Goal: Information Seeking & Learning: Learn about a topic

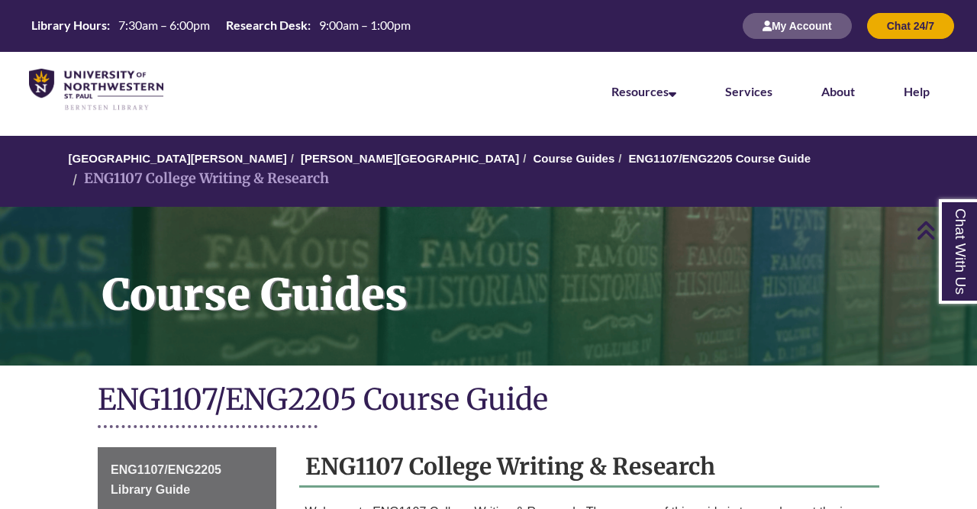
scroll to position [345, 0]
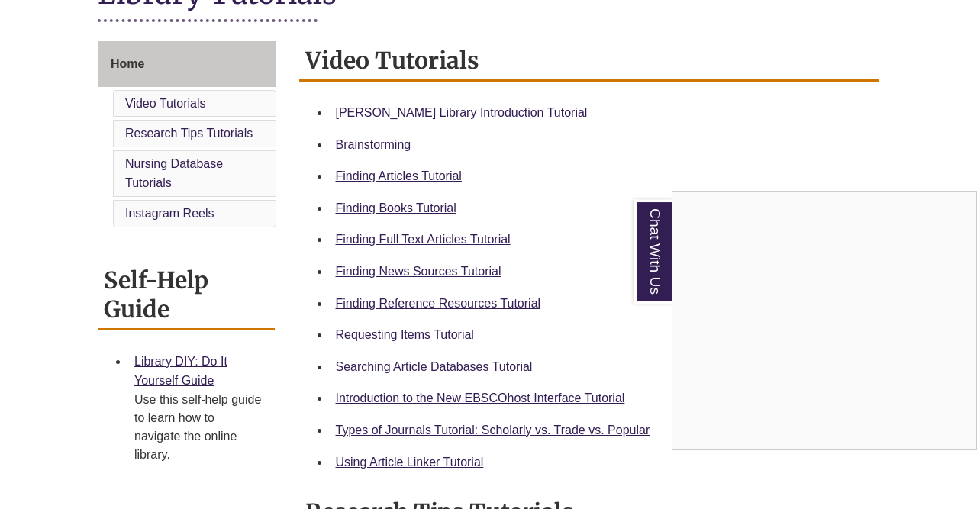
scroll to position [393, 0]
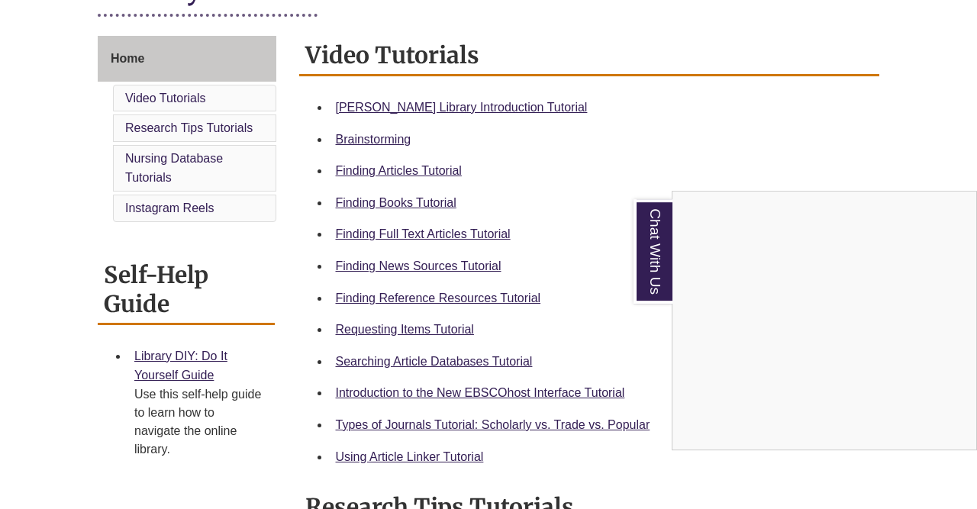
click at [499, 299] on div "Chat With Us" at bounding box center [488, 254] width 977 height 509
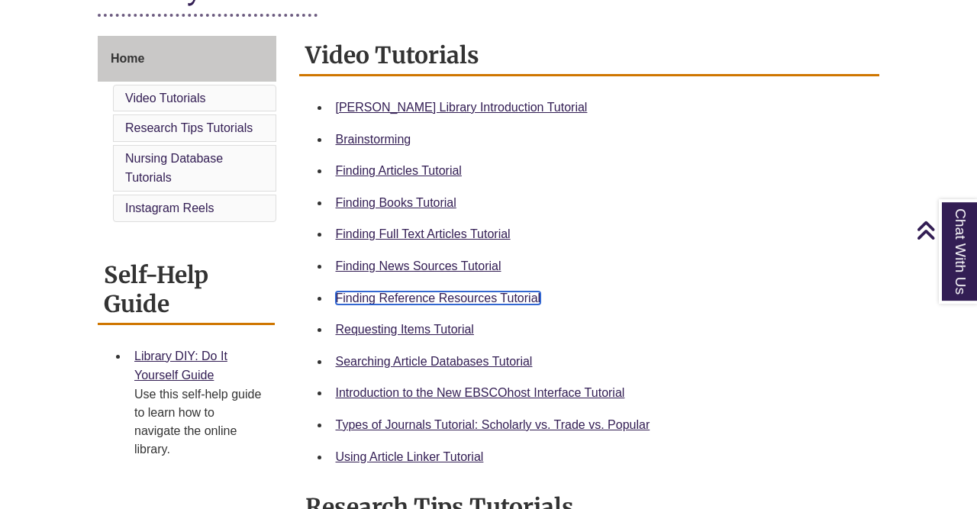
click at [444, 299] on link "Finding Reference Resources Tutorial" at bounding box center [438, 298] width 205 height 13
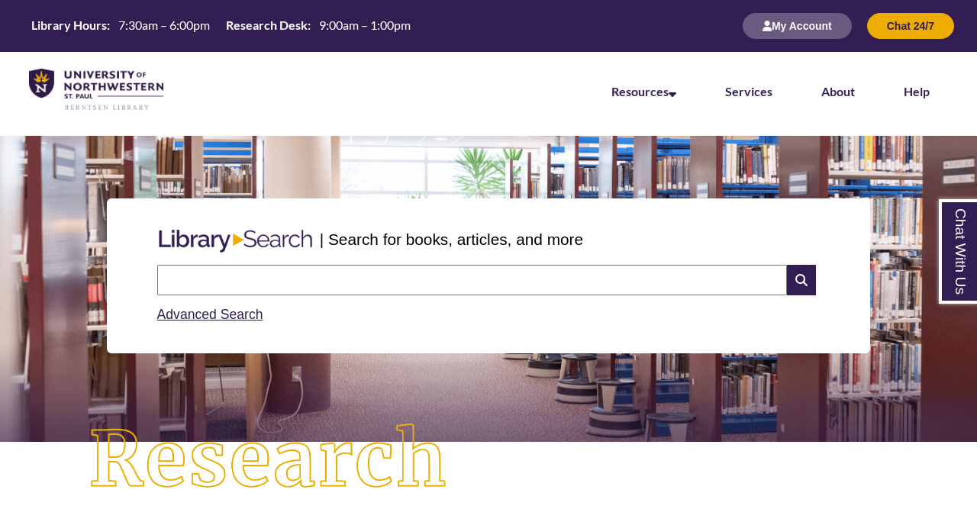
scroll to position [8, 0]
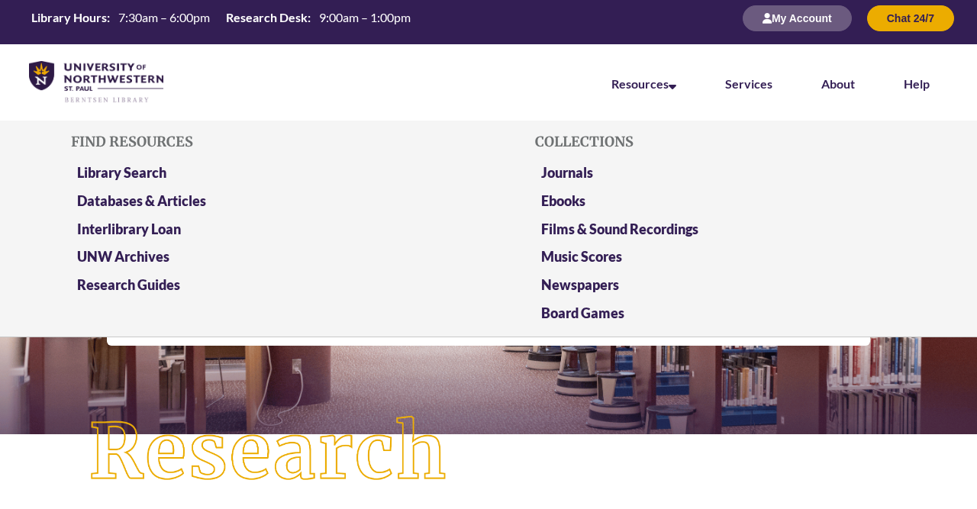
click at [635, 95] on li "Resources Find Resources Library Search Databases & Articles Interlibrary Loan …" at bounding box center [644, 82] width 114 height 76
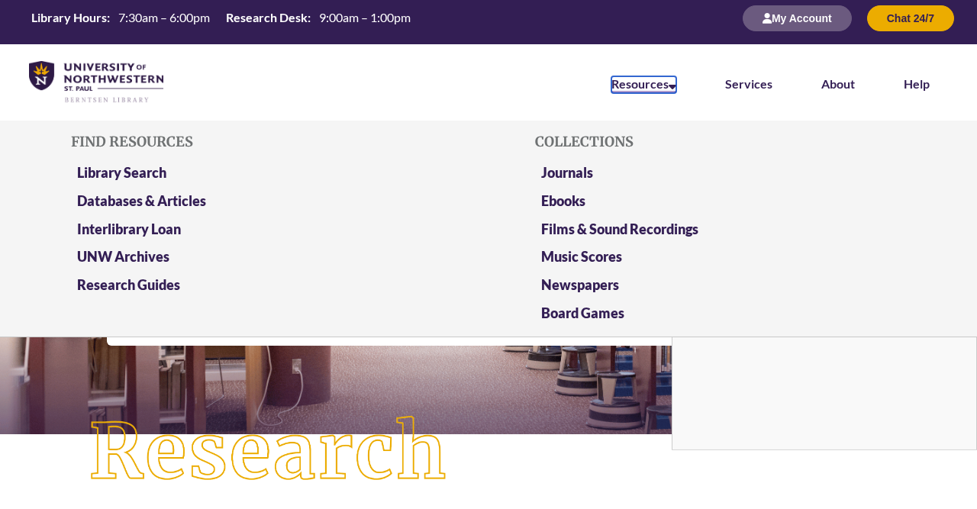
click at [670, 87] on link "Resources" at bounding box center [644, 84] width 65 height 17
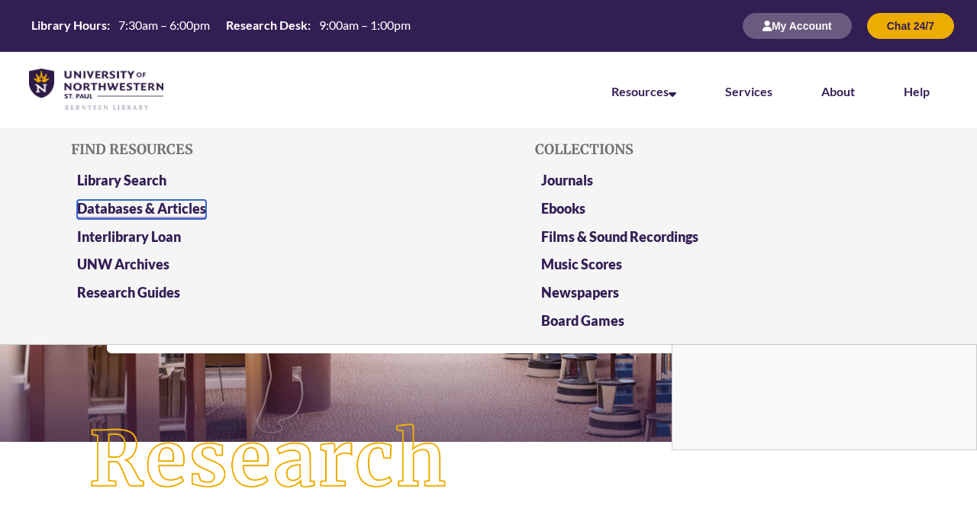
click at [157, 210] on link "Databases & Articles" at bounding box center [141, 209] width 129 height 19
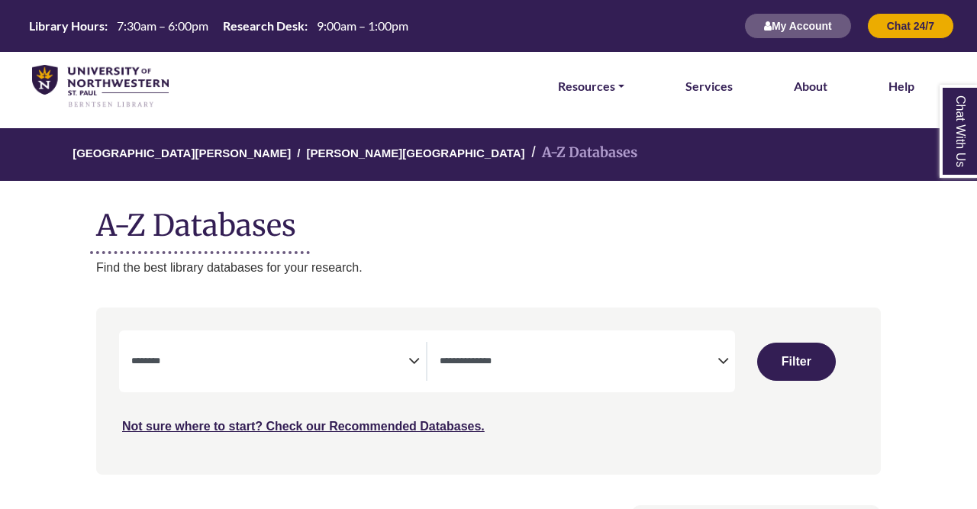
select select "Database Subject Filter"
select select "Database Types Filter"
select select "Database Subject Filter"
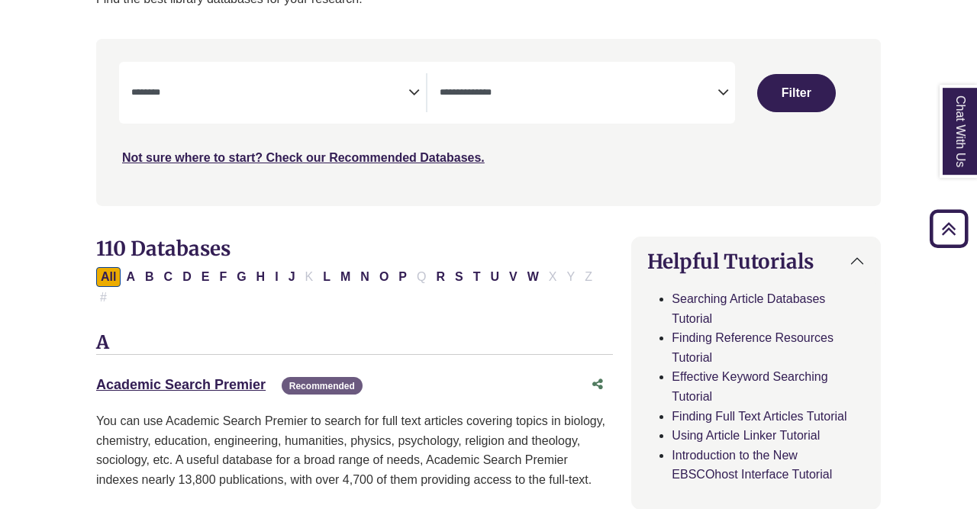
scroll to position [189, 0]
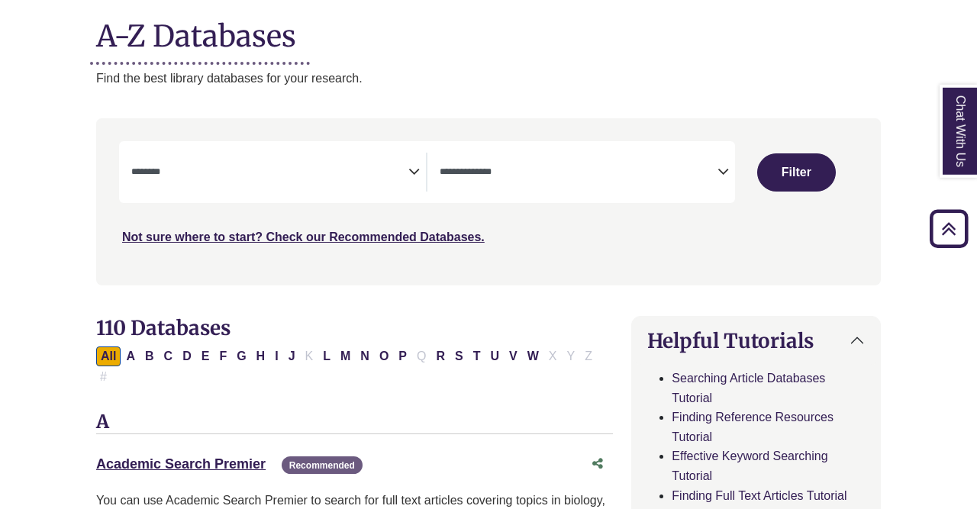
click at [418, 160] on icon "Search filters" at bounding box center [414, 169] width 11 height 23
click at [657, 144] on div "**********" at bounding box center [427, 172] width 616 height 62
click at [659, 151] on div "**********" at bounding box center [427, 172] width 616 height 62
click at [661, 165] on span "Search filters" at bounding box center [578, 169] width 277 height 13
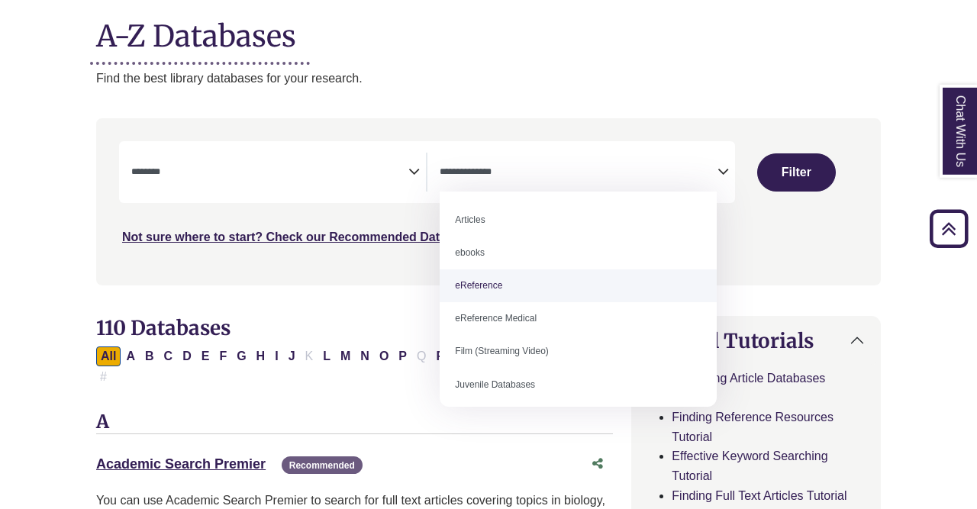
select select "*****"
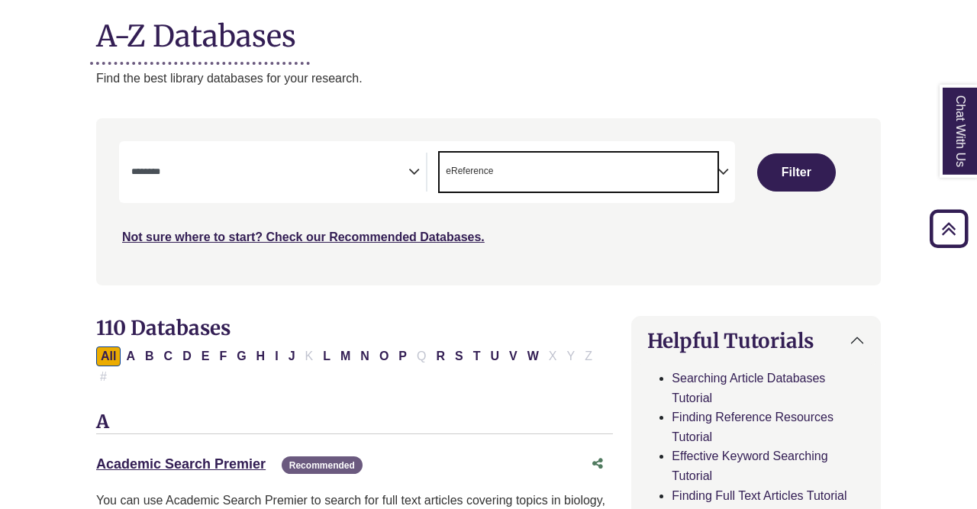
click at [274, 170] on textarea "Search" at bounding box center [269, 173] width 277 height 12
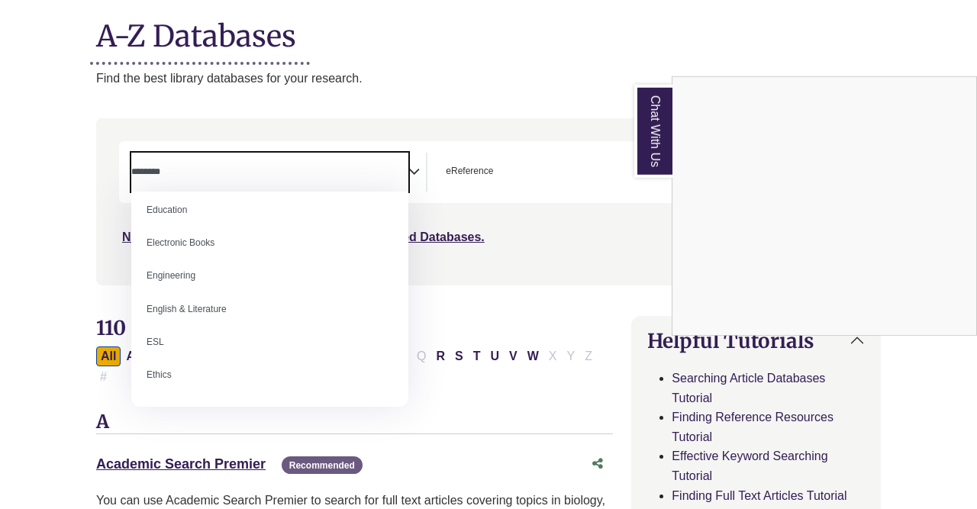
scroll to position [0, 0]
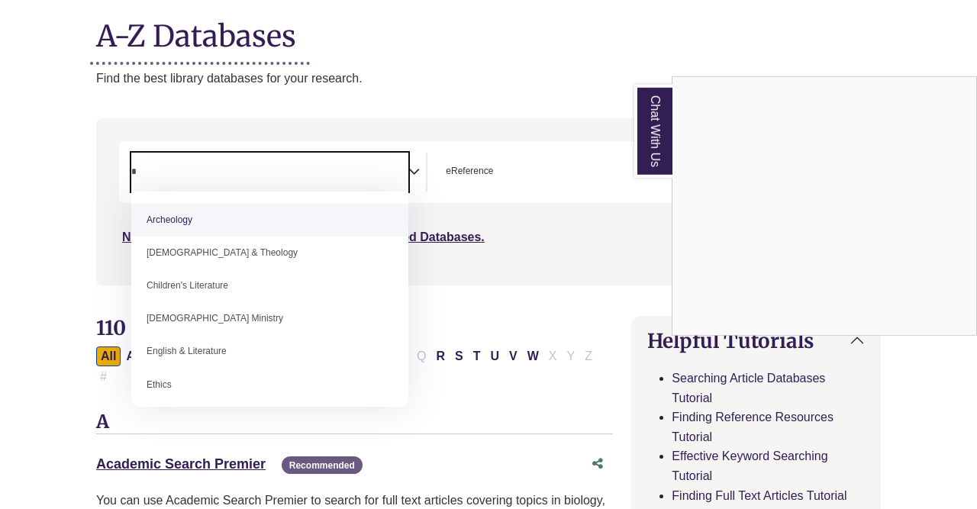
type textarea "*"
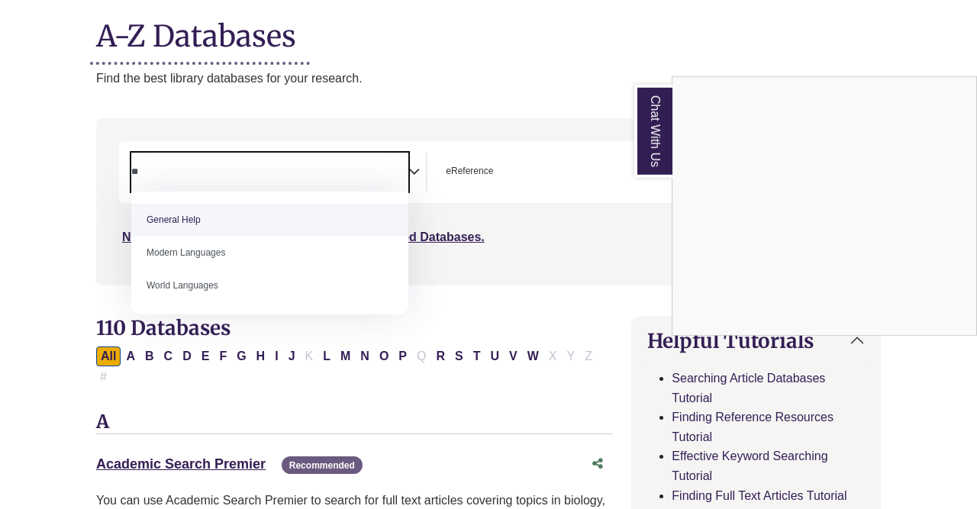
type textarea "**"
select select "*****"
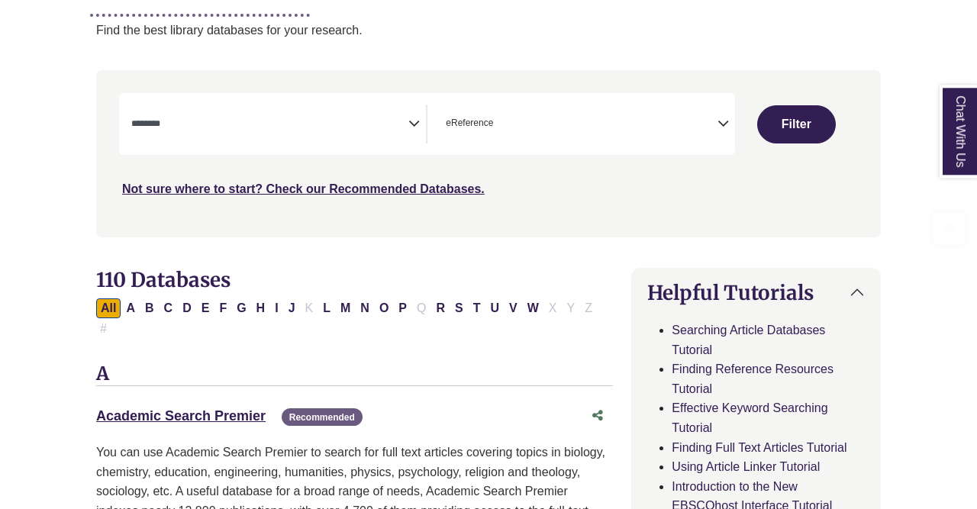
scroll to position [254, 0]
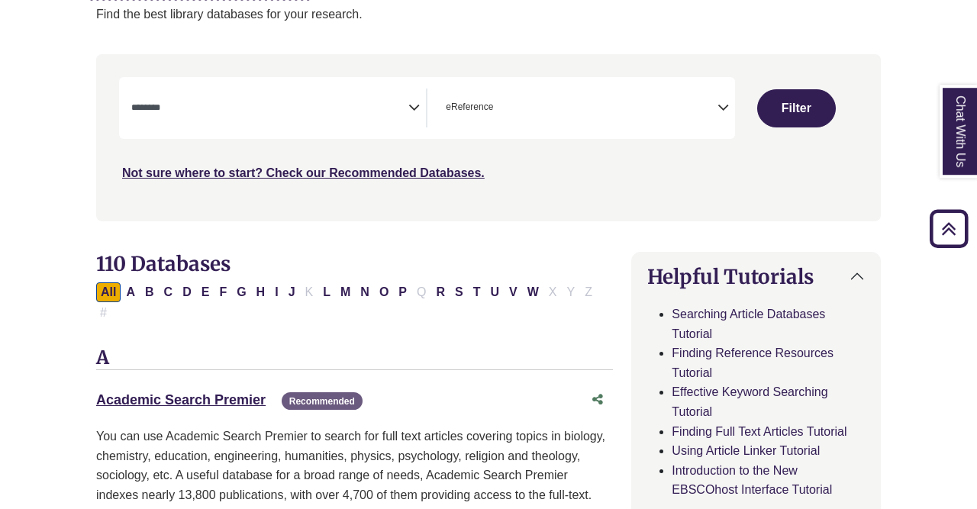
click at [940, 85] on link "Chat With Us" at bounding box center [959, 131] width 38 height 93
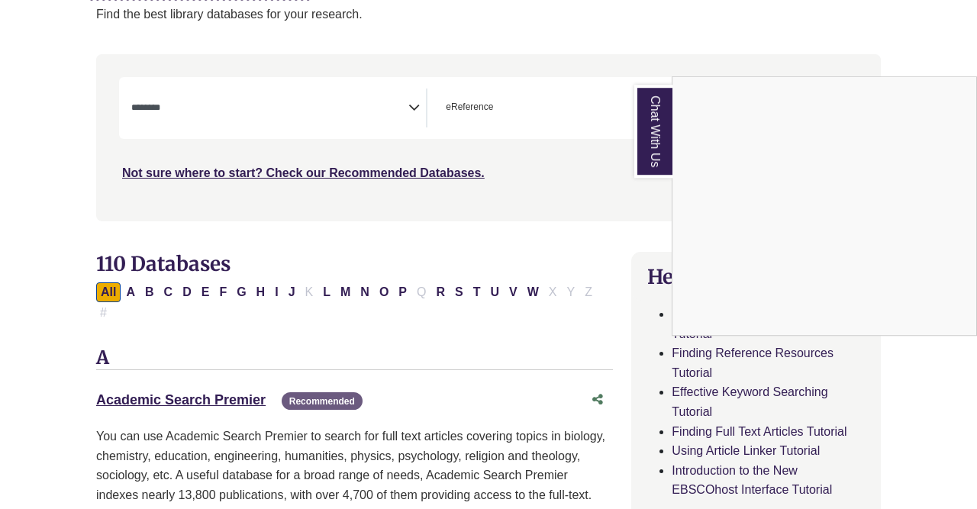
click at [635, 85] on link "Chat With Us" at bounding box center [654, 131] width 38 height 93
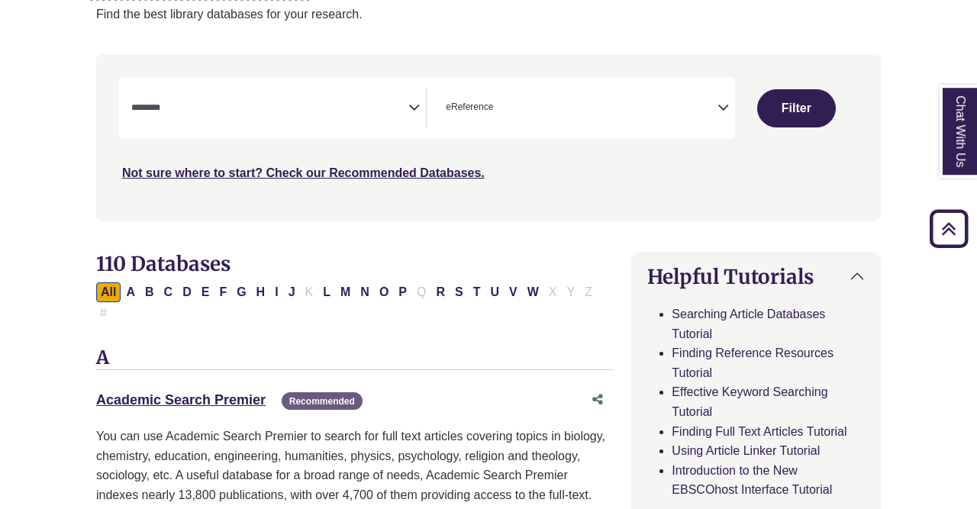
click at [940, 85] on link "Chat With Us" at bounding box center [959, 131] width 38 height 93
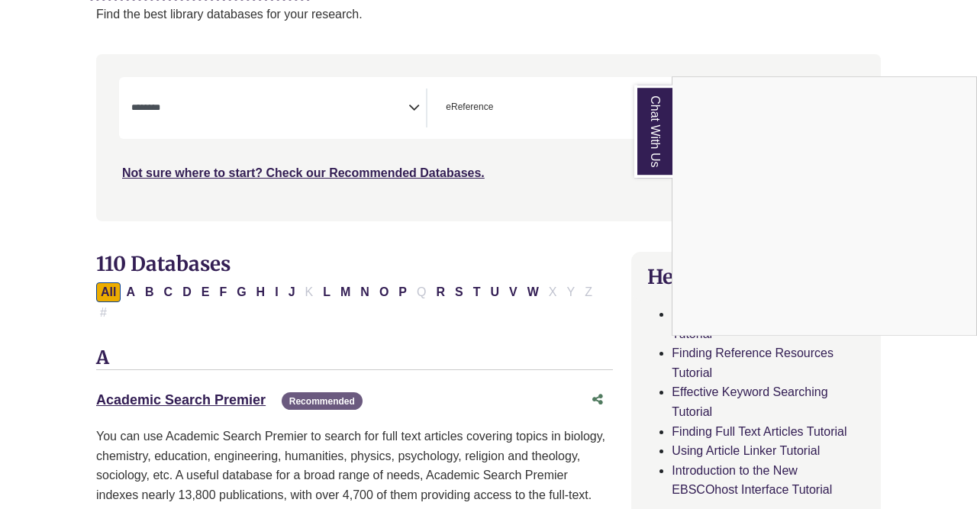
click at [635, 85] on link "Chat With Us" at bounding box center [654, 131] width 38 height 93
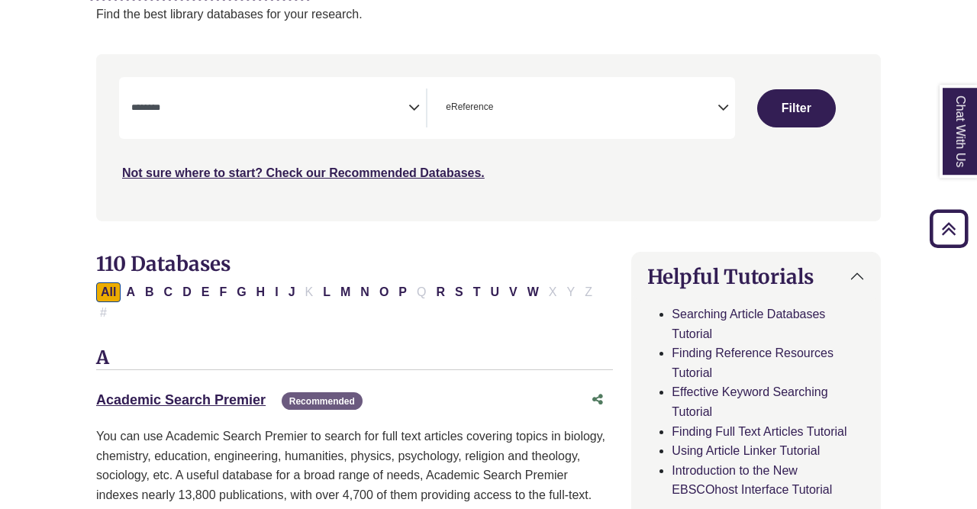
click at [940, 85] on link "Chat With Us" at bounding box center [959, 131] width 38 height 93
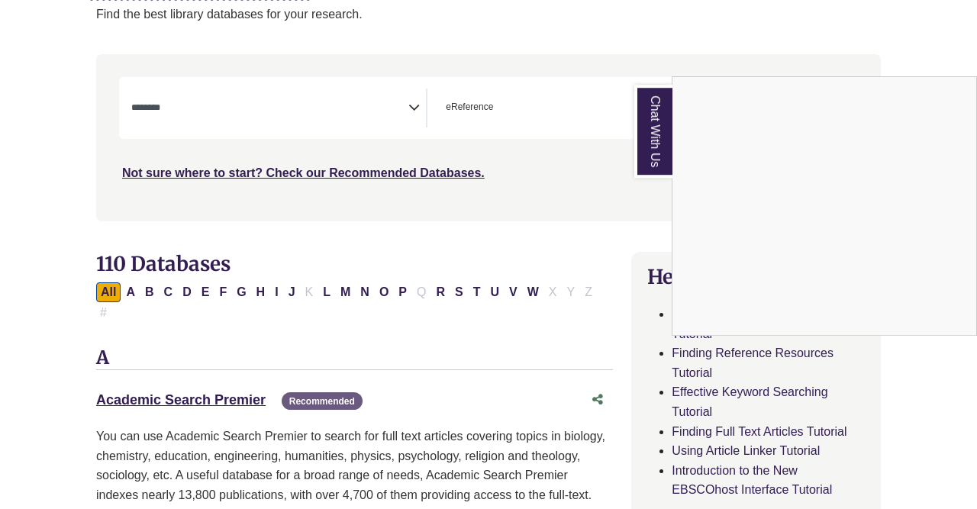
click at [651, 150] on link "Chat With Us" at bounding box center [654, 131] width 38 height 93
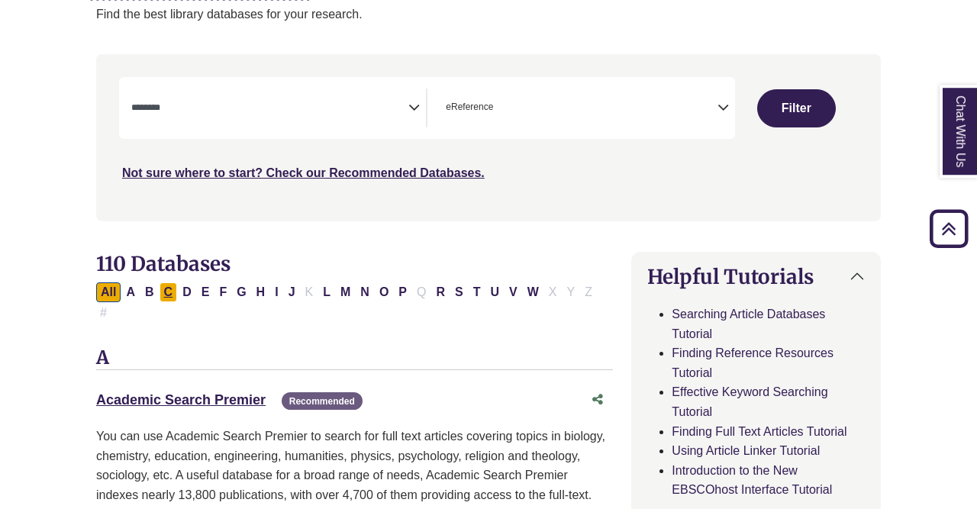
click at [166, 296] on button "C" at bounding box center [169, 293] width 18 height 20
select select "Database Subject Filter"
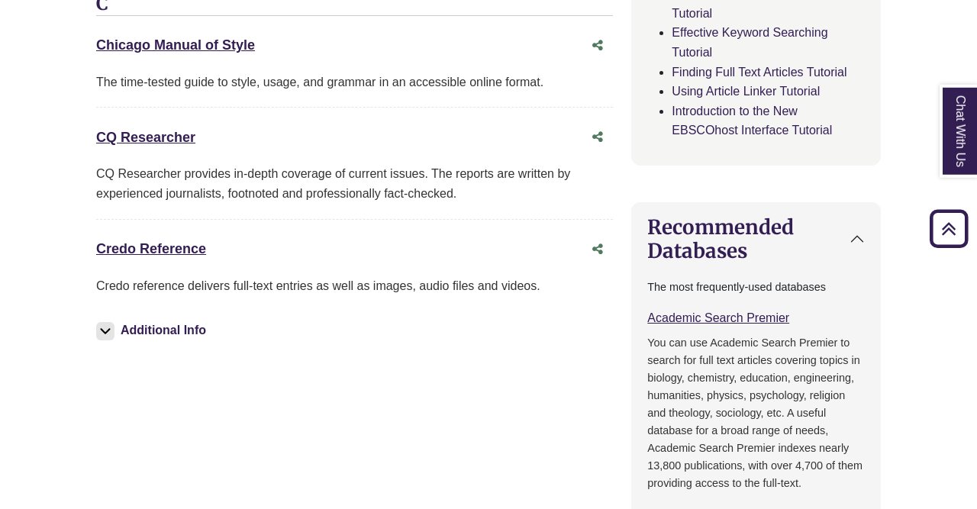
scroll to position [586, 0]
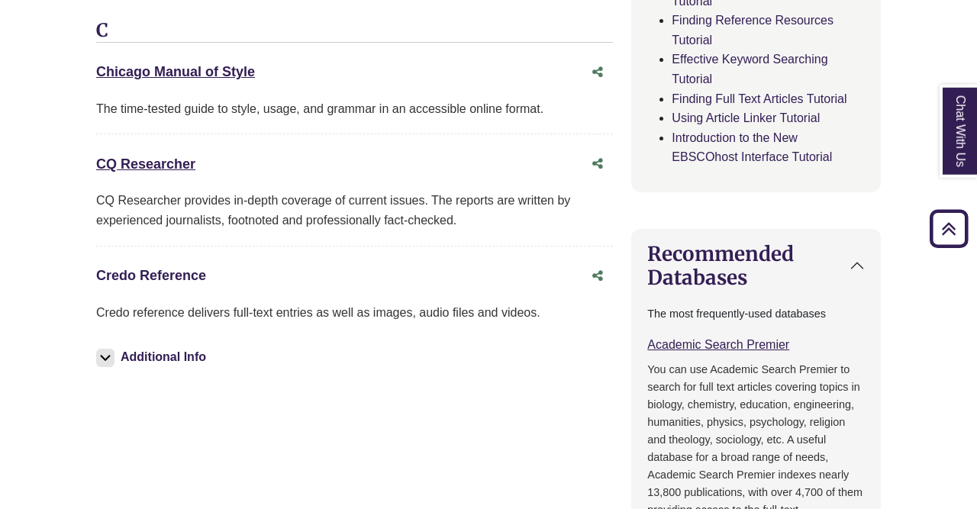
click at [140, 268] on link "Credo Reference This link opens in a new window" at bounding box center [151, 275] width 110 height 15
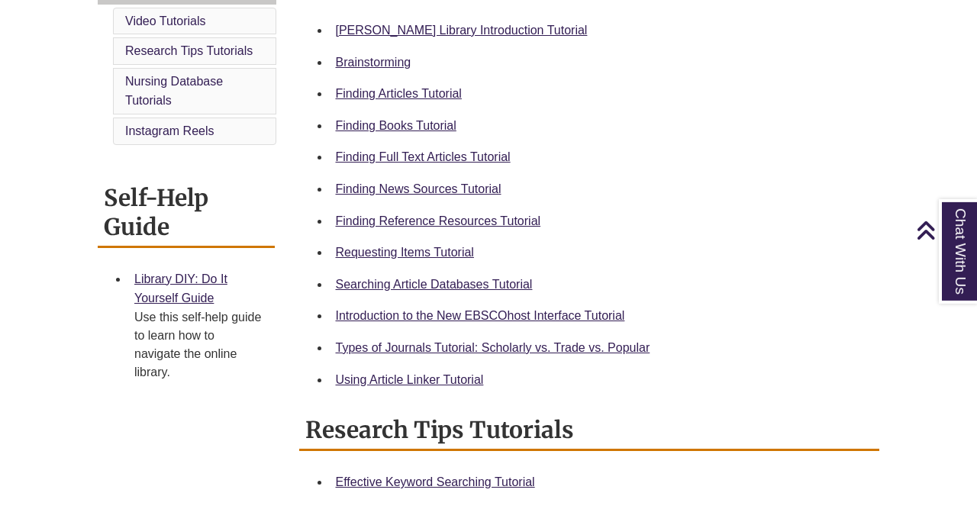
scroll to position [402, 0]
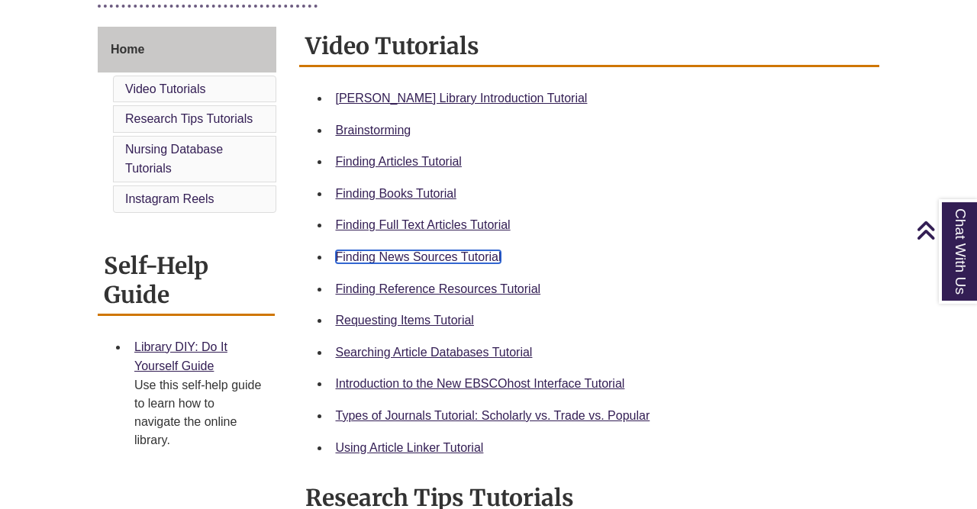
click at [428, 258] on link "Finding News Sources Tutorial" at bounding box center [419, 256] width 166 height 13
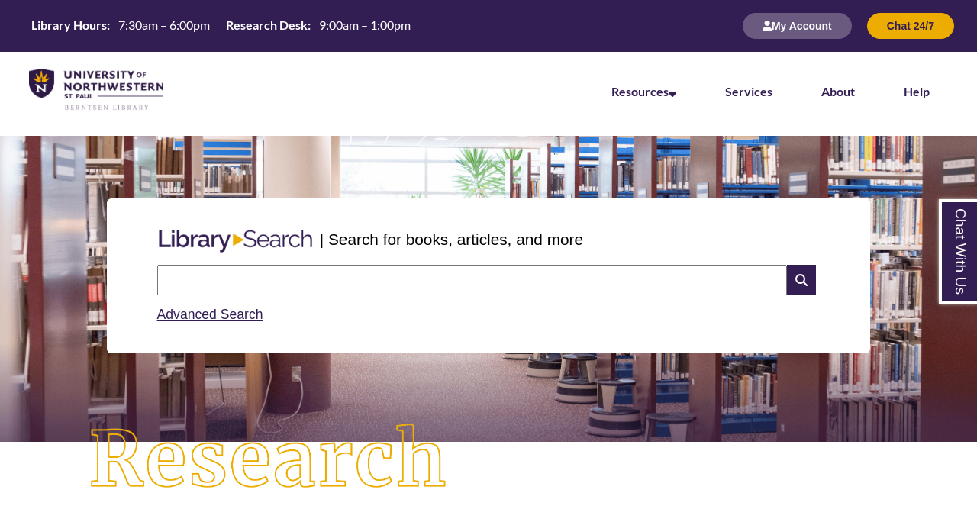
click at [441, 276] on input "text" at bounding box center [472, 280] width 630 height 31
type input "********"
